Goal: Find specific fact: Find specific fact

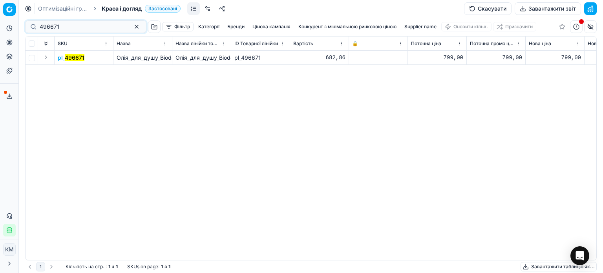
click at [0, 22] on div "Pricing platform Аналітика Цінова оптимізація Асортимент продукції Шаблони Серв…" at bounding box center [301, 136] width 603 height 273
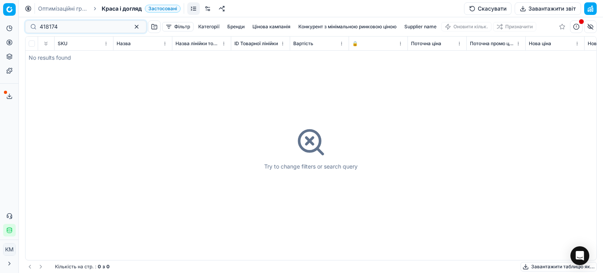
click at [42, 31] on div "418174" at bounding box center [85, 26] width 121 height 13
click at [42, 25] on input "418174" at bounding box center [83, 27] width 86 height 8
type input "418174"
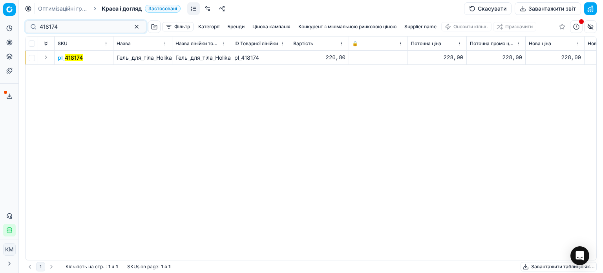
click at [73, 58] on mark "418174" at bounding box center [74, 57] width 18 height 7
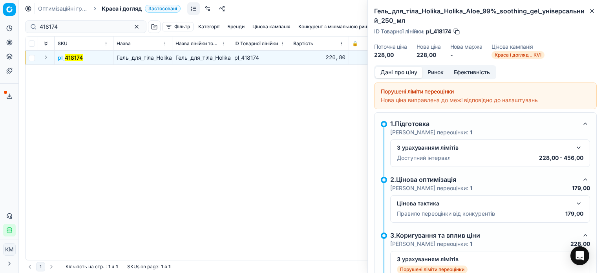
click at [440, 71] on button "Ринок" at bounding box center [435, 72] width 26 height 11
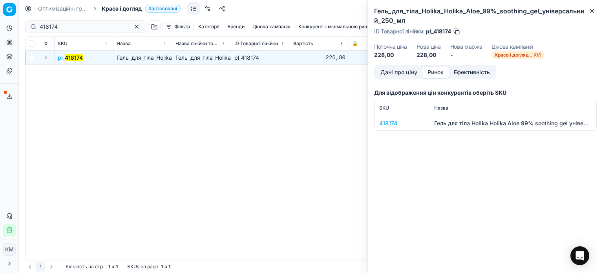
click at [400, 122] on div "418174" at bounding box center [402, 123] width 46 height 8
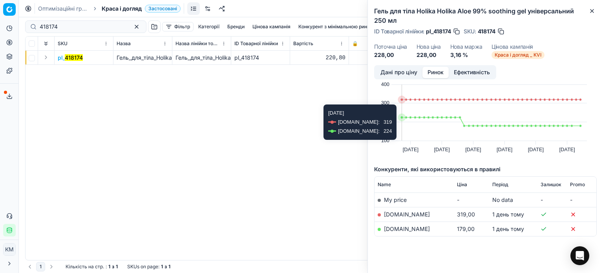
scroll to position [27, 0]
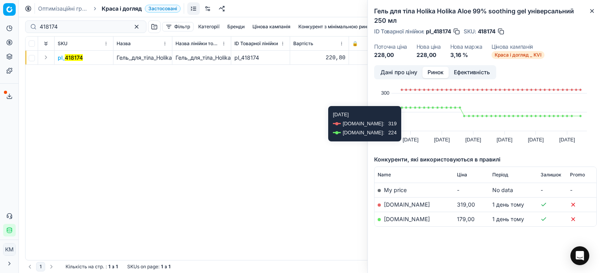
click at [393, 218] on link "[DOMAIN_NAME]" at bounding box center [407, 219] width 46 height 7
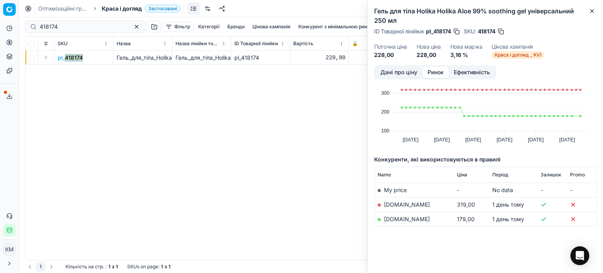
drag, startPoint x: 89, startPoint y: 57, endPoint x: 66, endPoint y: 57, distance: 23.2
click at [66, 57] on td "pl_ 418174" at bounding box center [84, 58] width 59 height 14
copy mark "418174"
